Goal: Task Accomplishment & Management: Use online tool/utility

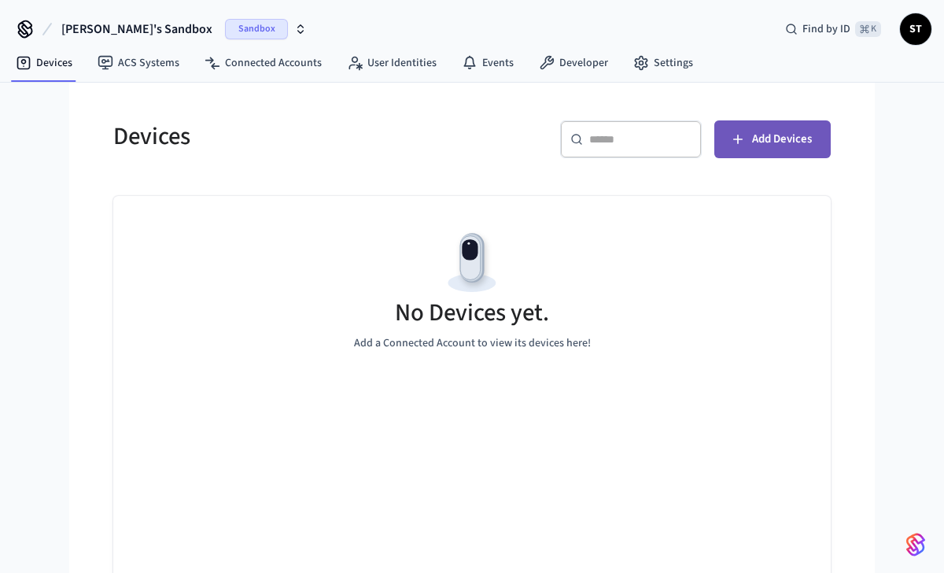
click at [761, 137] on span "Add Devices" at bounding box center [782, 139] width 60 height 20
